Goal: Book appointment/travel/reservation

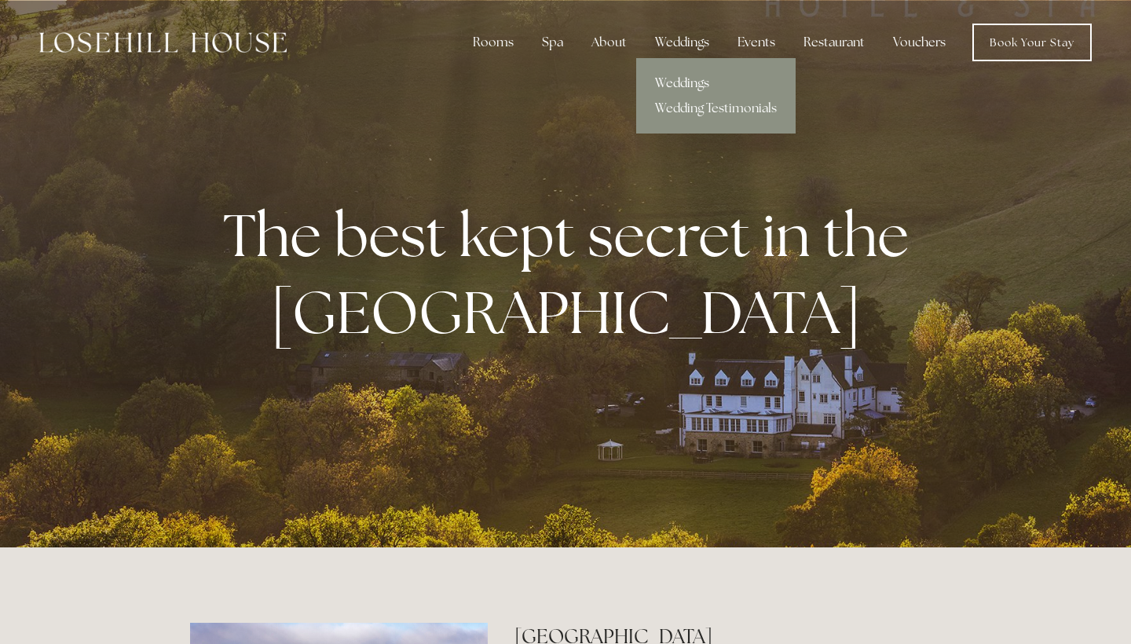
click at [556, 86] on link "Weddings" at bounding box center [715, 83] width 159 height 25
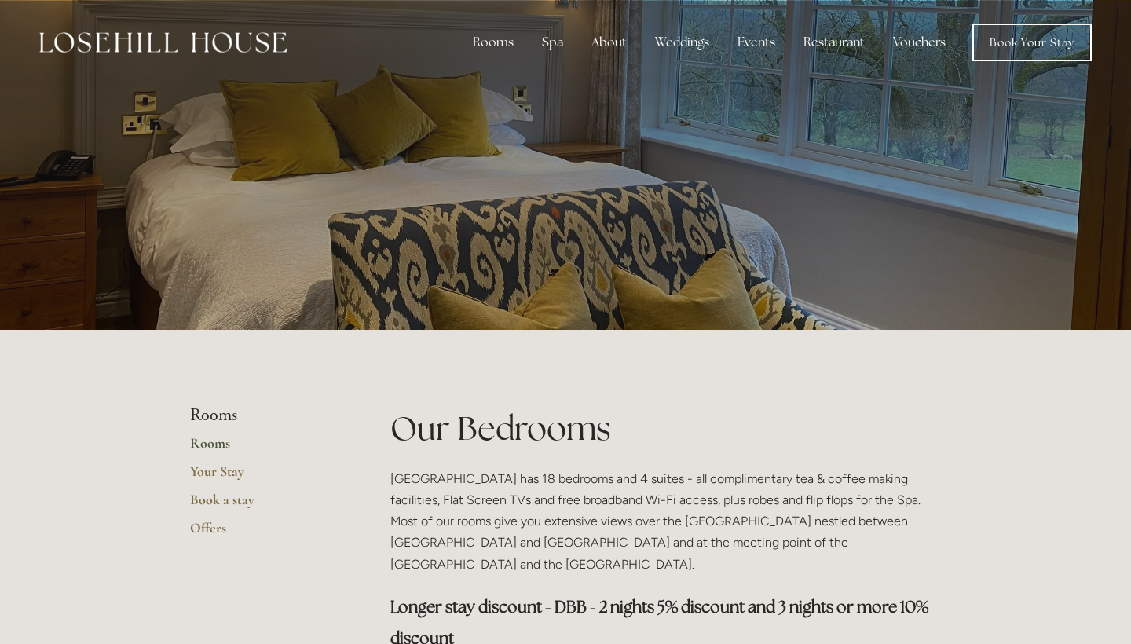
click at [258, 49] on img at bounding box center [162, 42] width 247 height 20
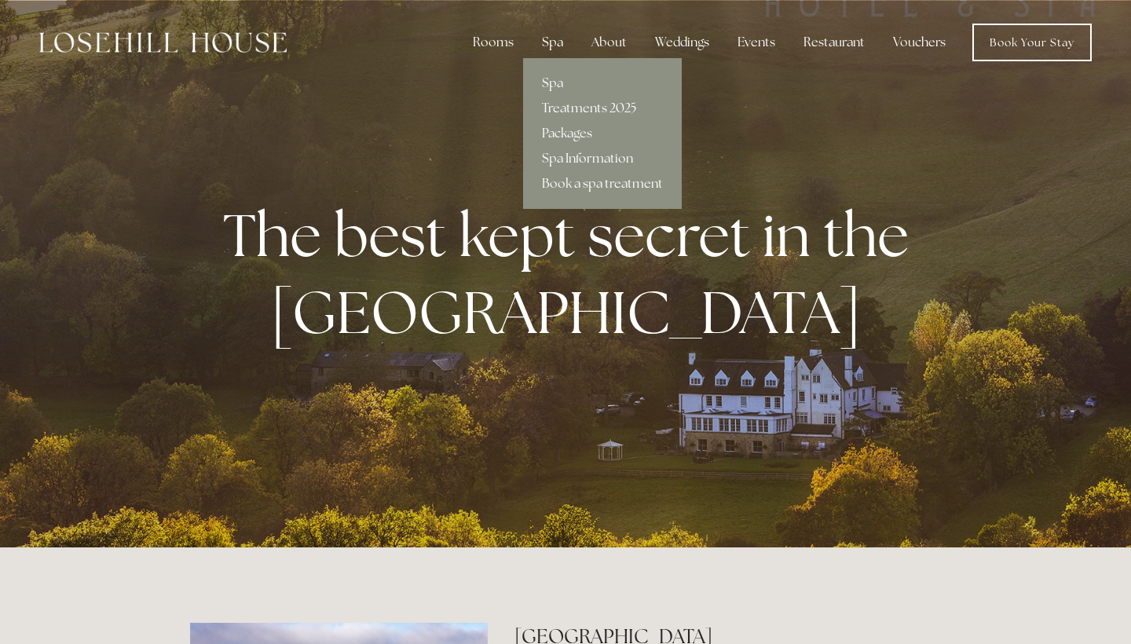
click at [552, 36] on div "Spa" at bounding box center [552, 42] width 46 height 31
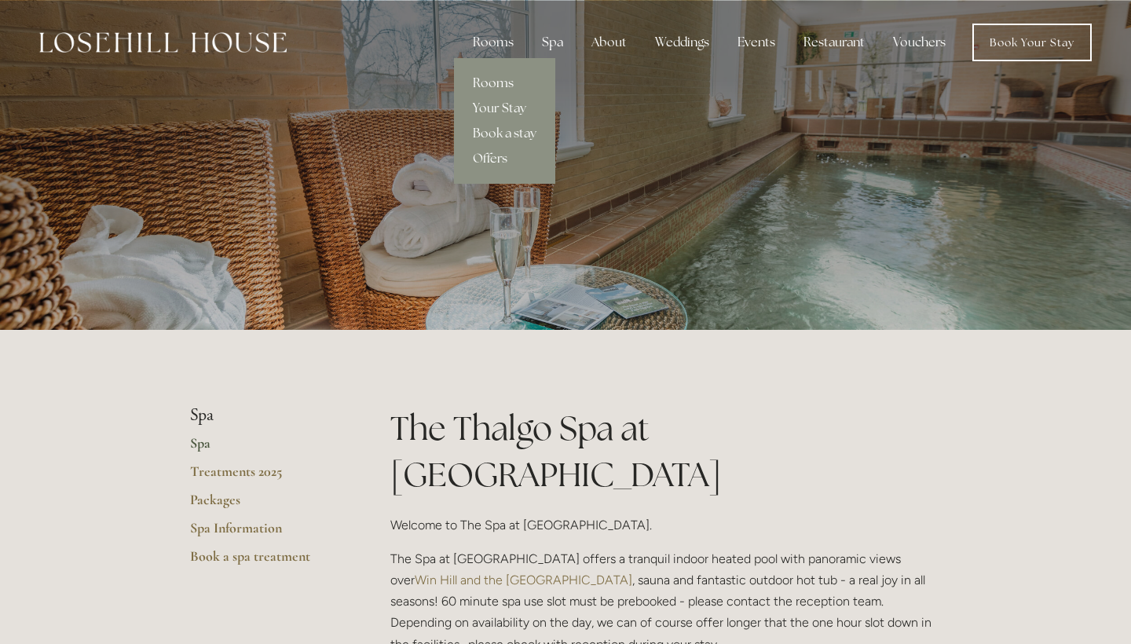
click at [508, 79] on link "Rooms" at bounding box center [504, 83] width 101 height 25
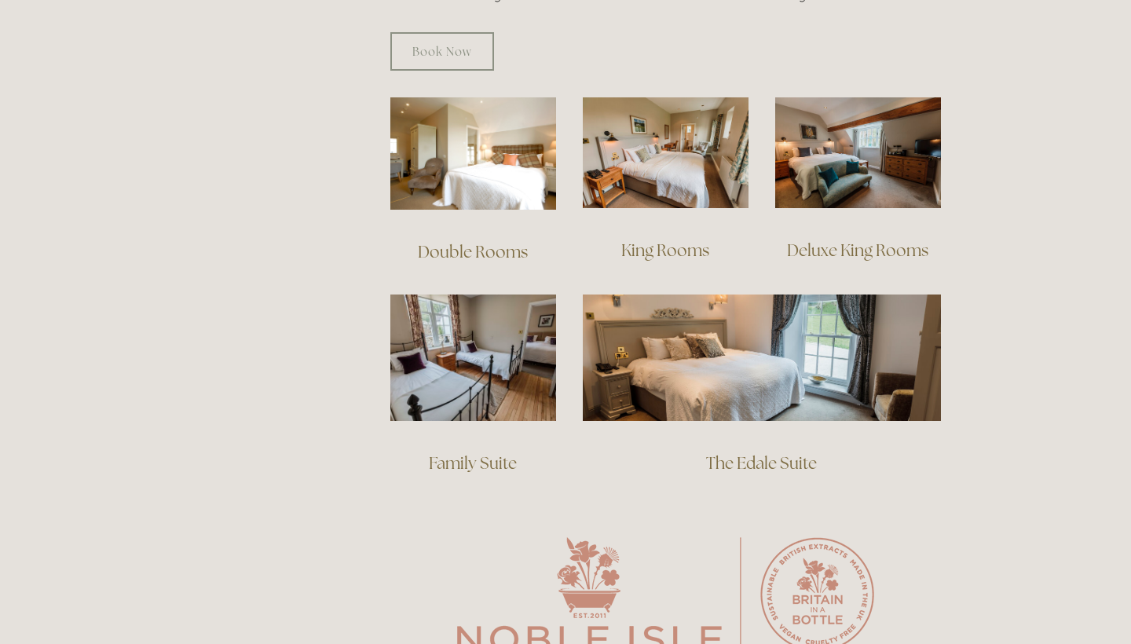
scroll to position [1055, 0]
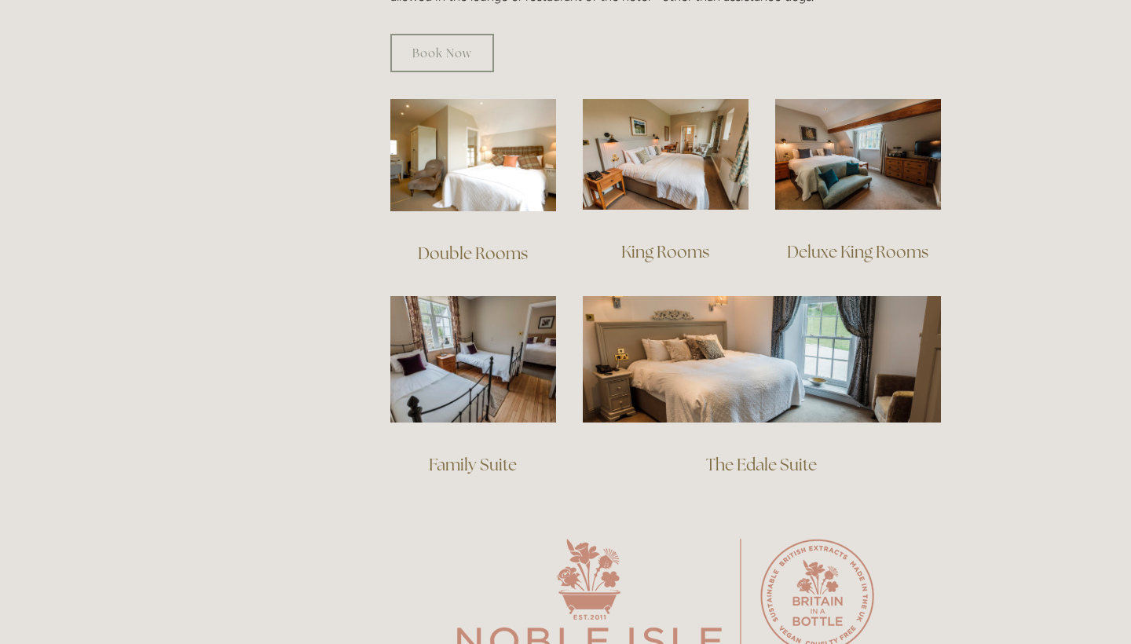
click at [796, 454] on link "The Edale Suite" at bounding box center [761, 464] width 111 height 21
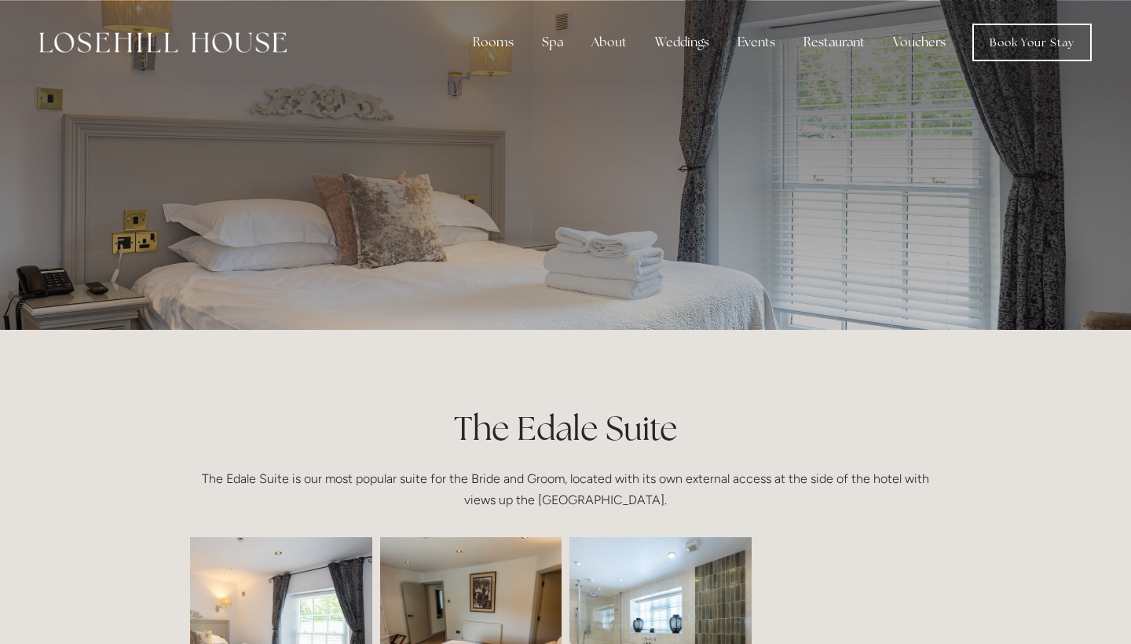
click at [1065, 21] on div "Rooms Rooms Your Stay Book a stay Offers Spa About" at bounding box center [565, 42] width 1099 height 85
click at [1052, 35] on link "Book Your Stay" at bounding box center [1031, 43] width 119 height 38
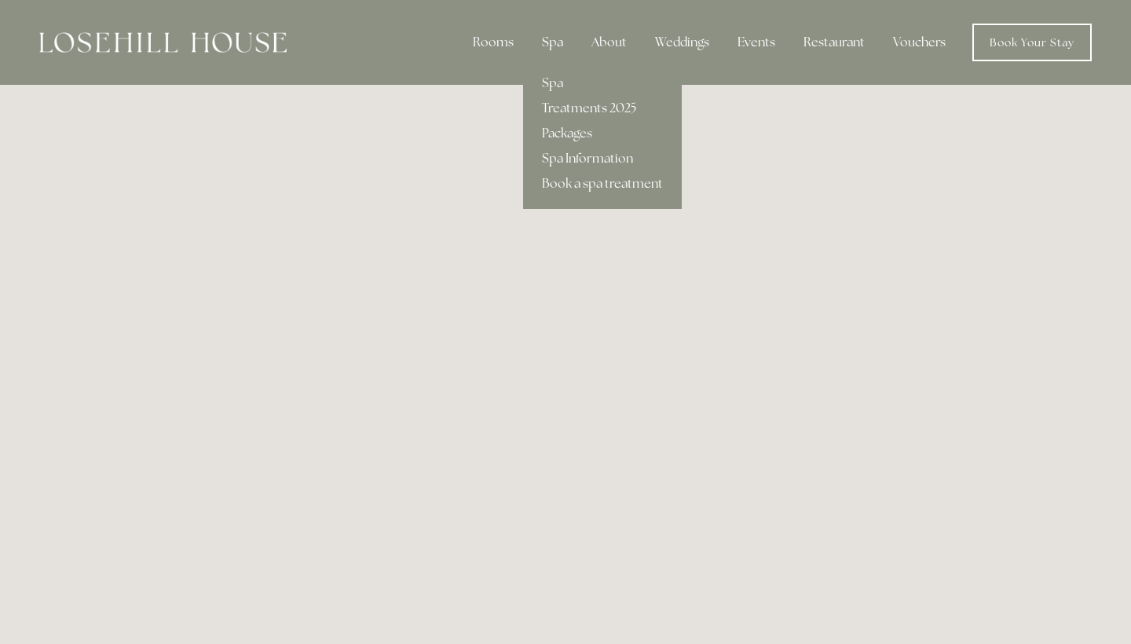
click at [559, 45] on div "Spa" at bounding box center [552, 42] width 46 height 31
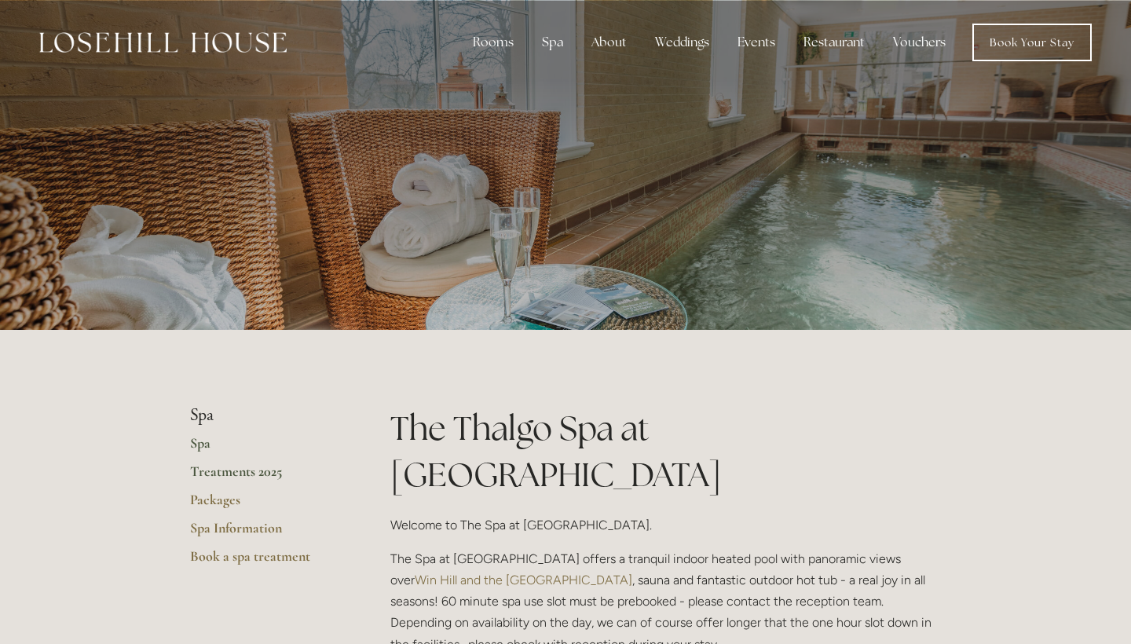
click at [227, 466] on link "Treatments 2025" at bounding box center [265, 477] width 150 height 28
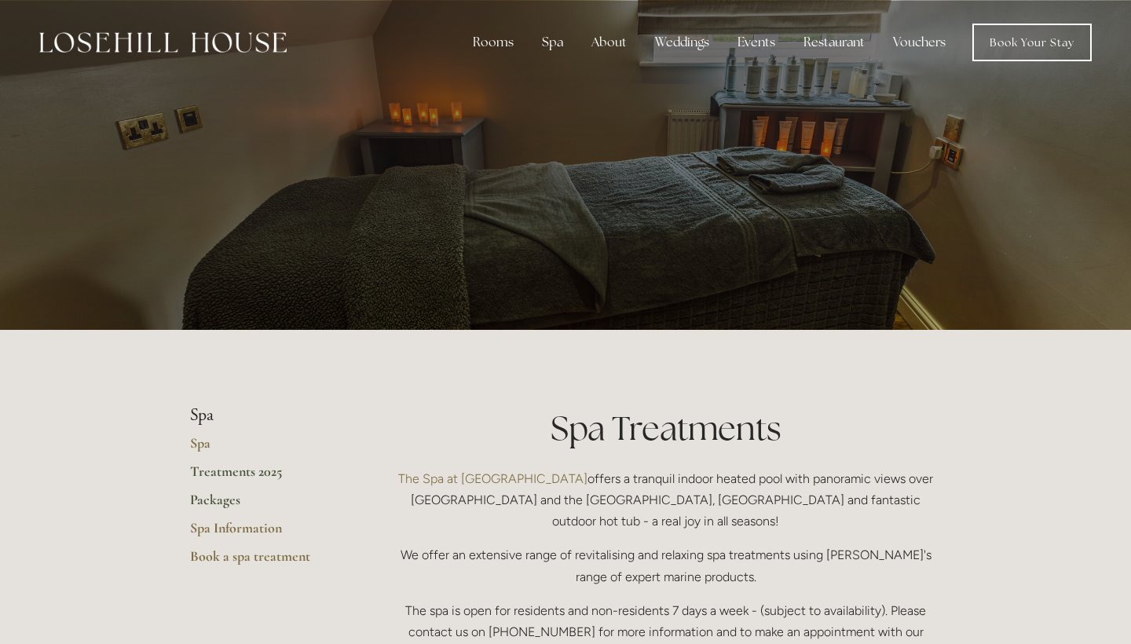
click at [206, 503] on link "Packages" at bounding box center [265, 505] width 150 height 28
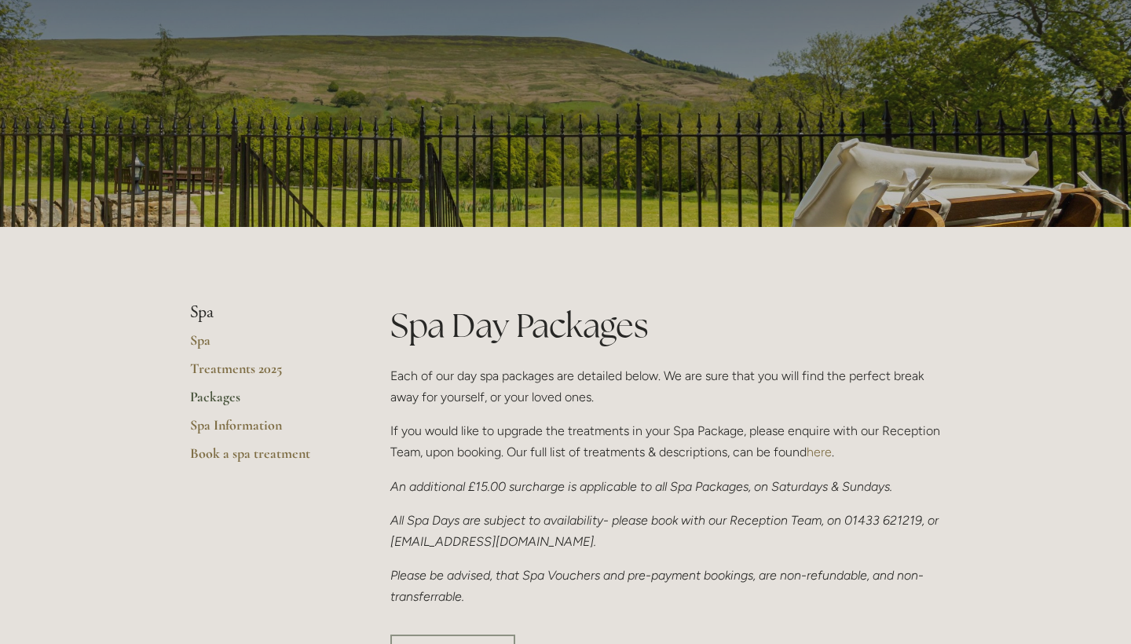
scroll to position [114, 0]
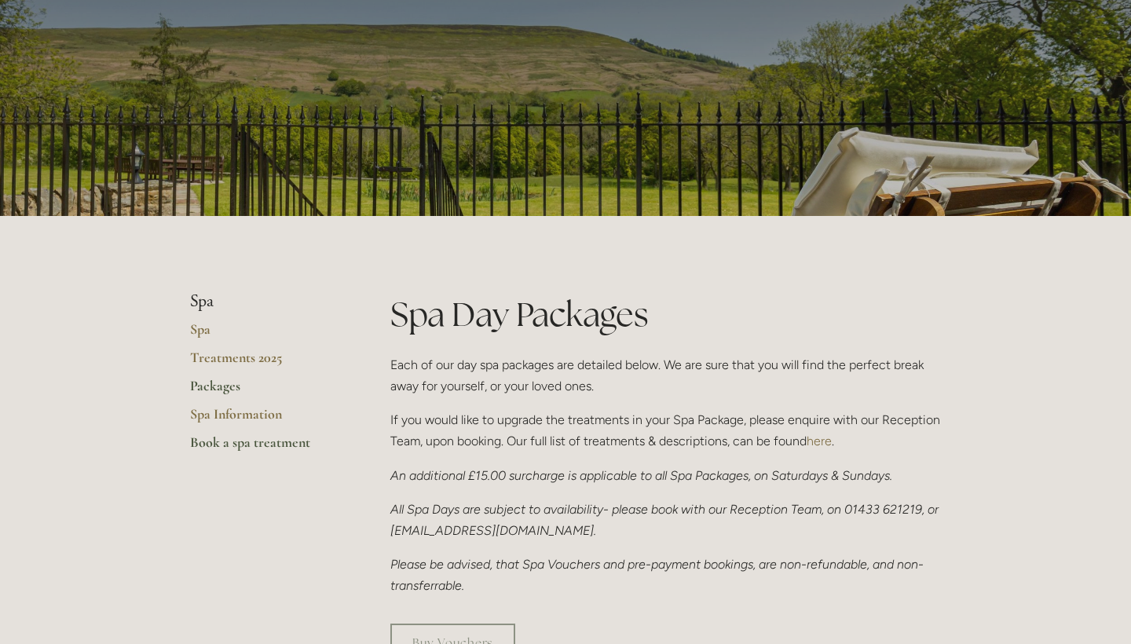
click at [263, 449] on link "Book a spa treatment" at bounding box center [265, 447] width 150 height 28
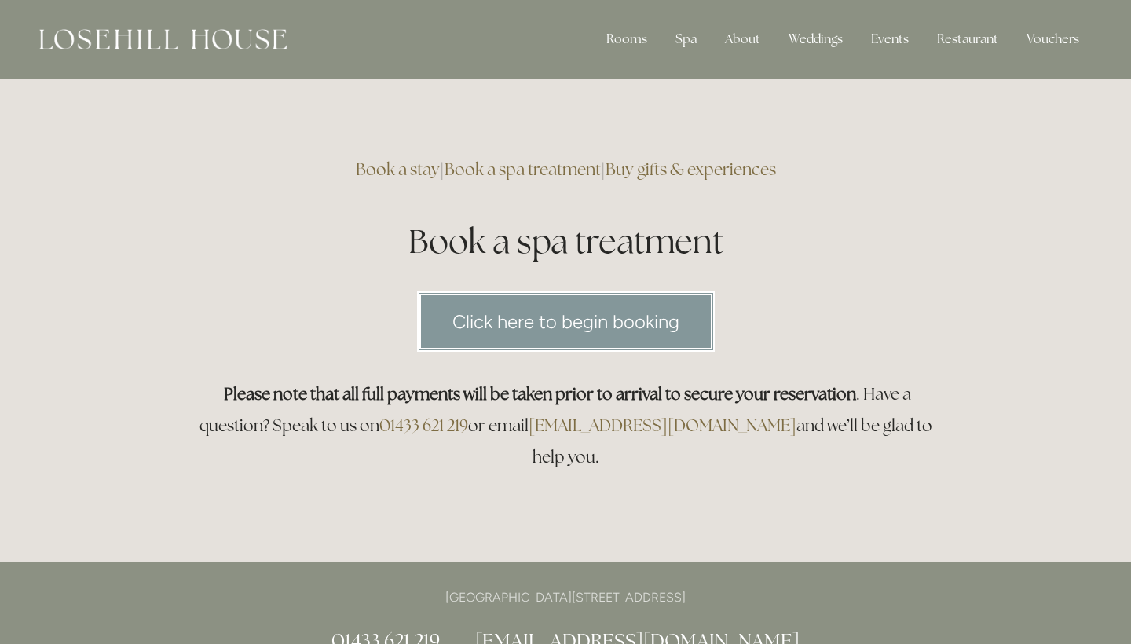
click at [542, 318] on link "Click here to begin booking" at bounding box center [566, 321] width 298 height 60
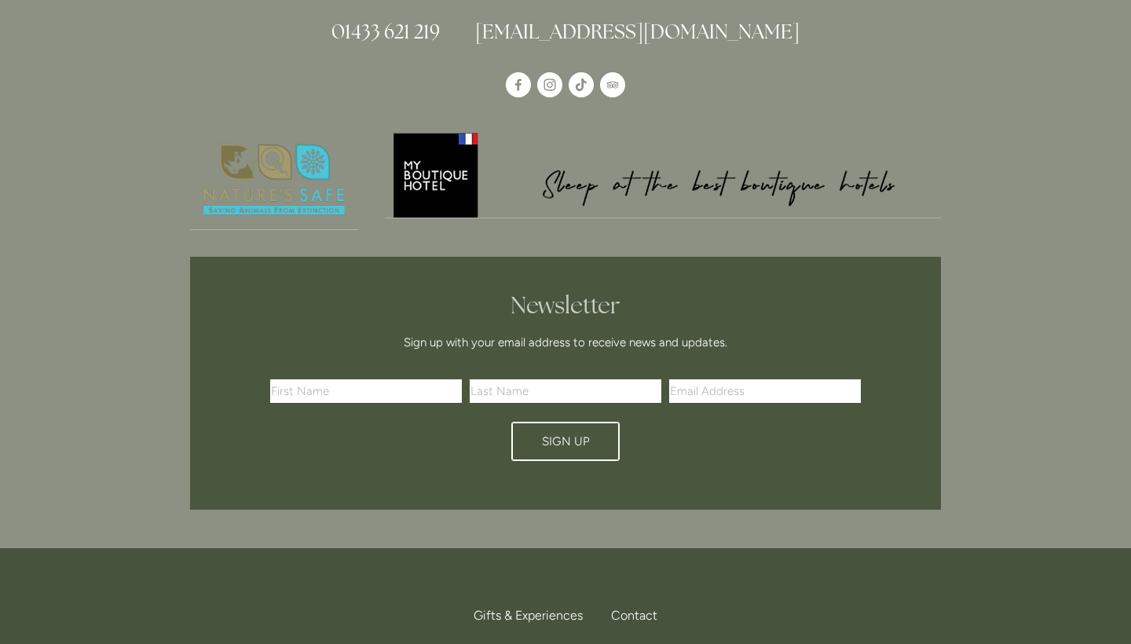
scroll to position [611, 0]
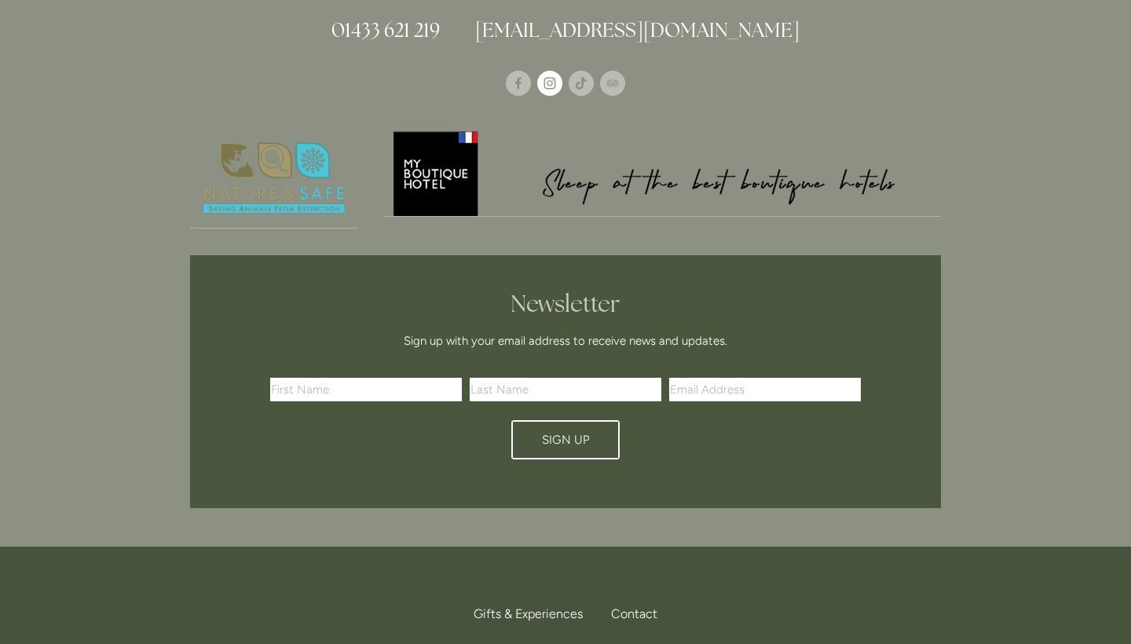
click at [551, 71] on use "Instagram" at bounding box center [549, 83] width 25 height 25
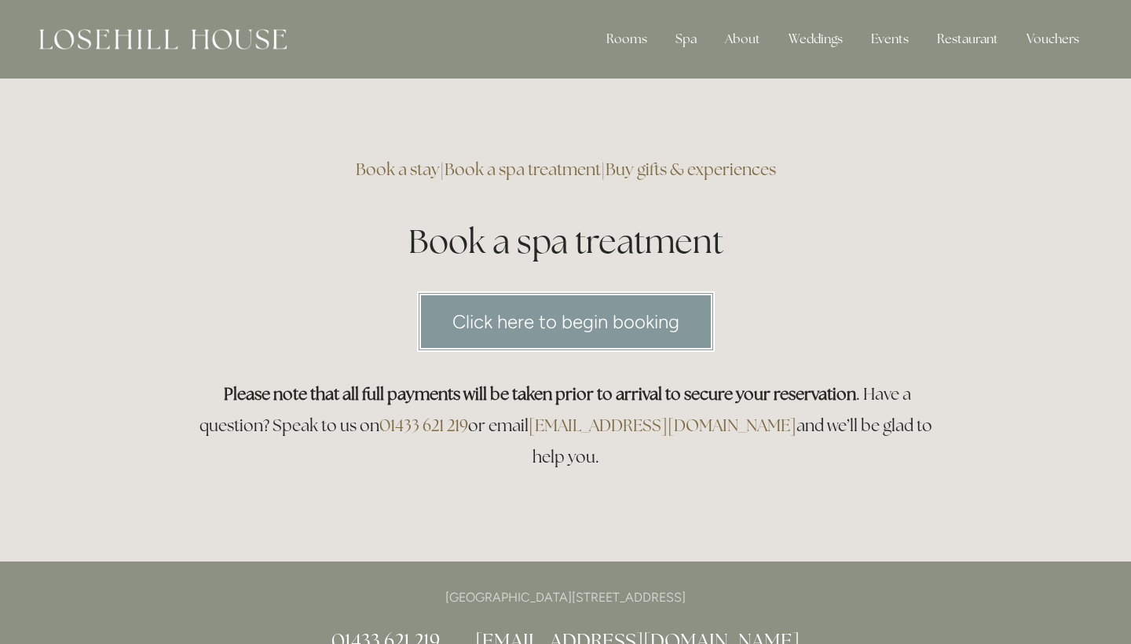
scroll to position [0, 0]
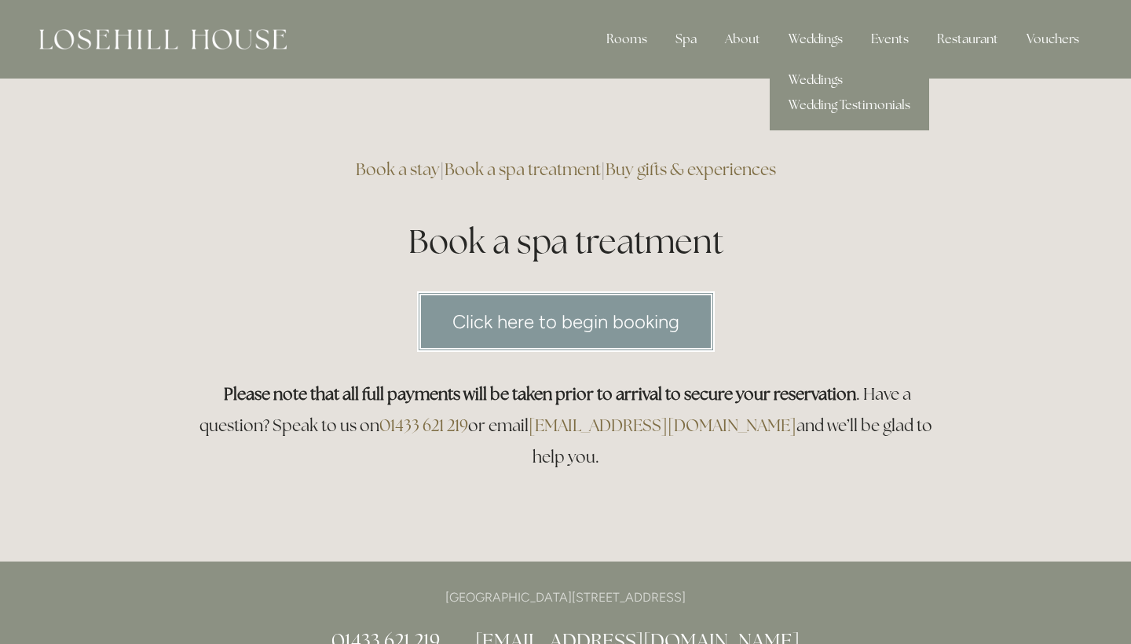
click at [806, 83] on link "Weddings" at bounding box center [849, 80] width 159 height 25
